Goal: Navigation & Orientation: Find specific page/section

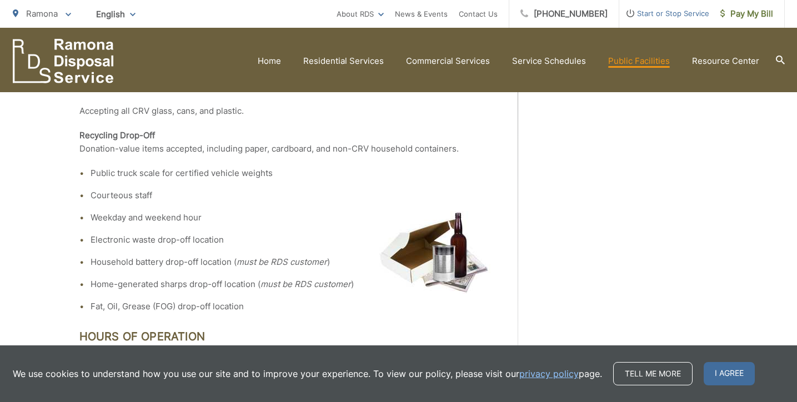
scroll to position [874, 0]
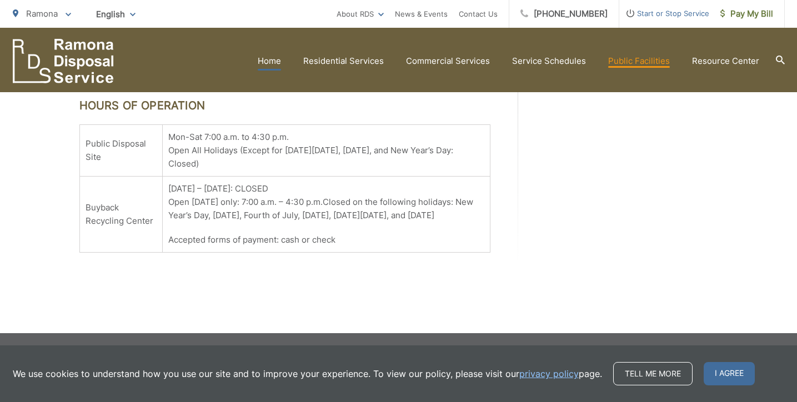
click at [272, 60] on link "Home" at bounding box center [269, 60] width 23 height 13
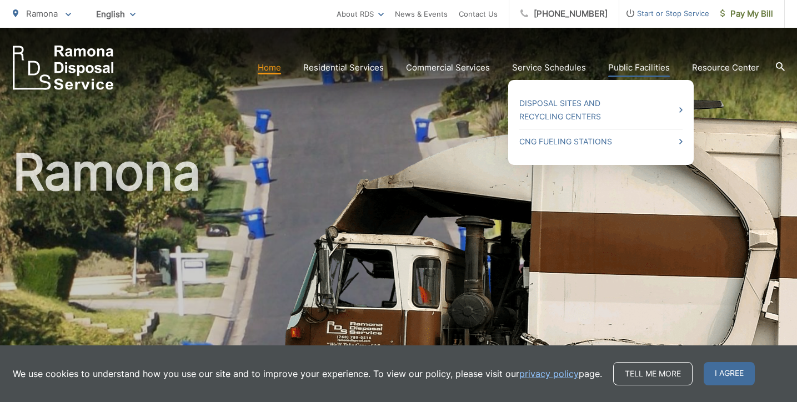
click at [638, 71] on link "Public Facilities" at bounding box center [639, 67] width 62 height 13
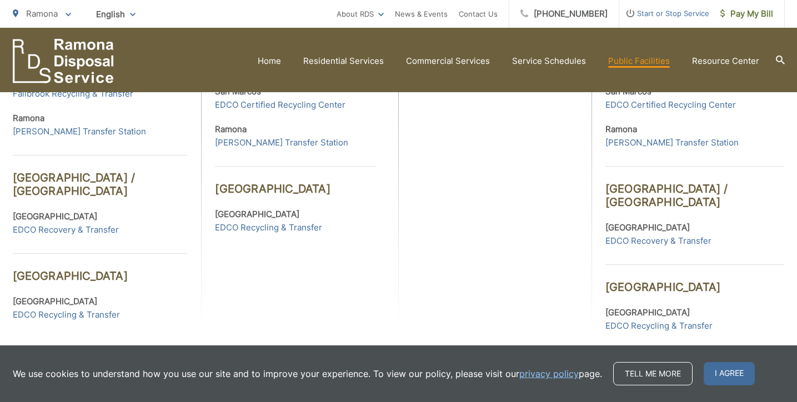
scroll to position [580, 0]
